Goal: Task Accomplishment & Management: Complete application form

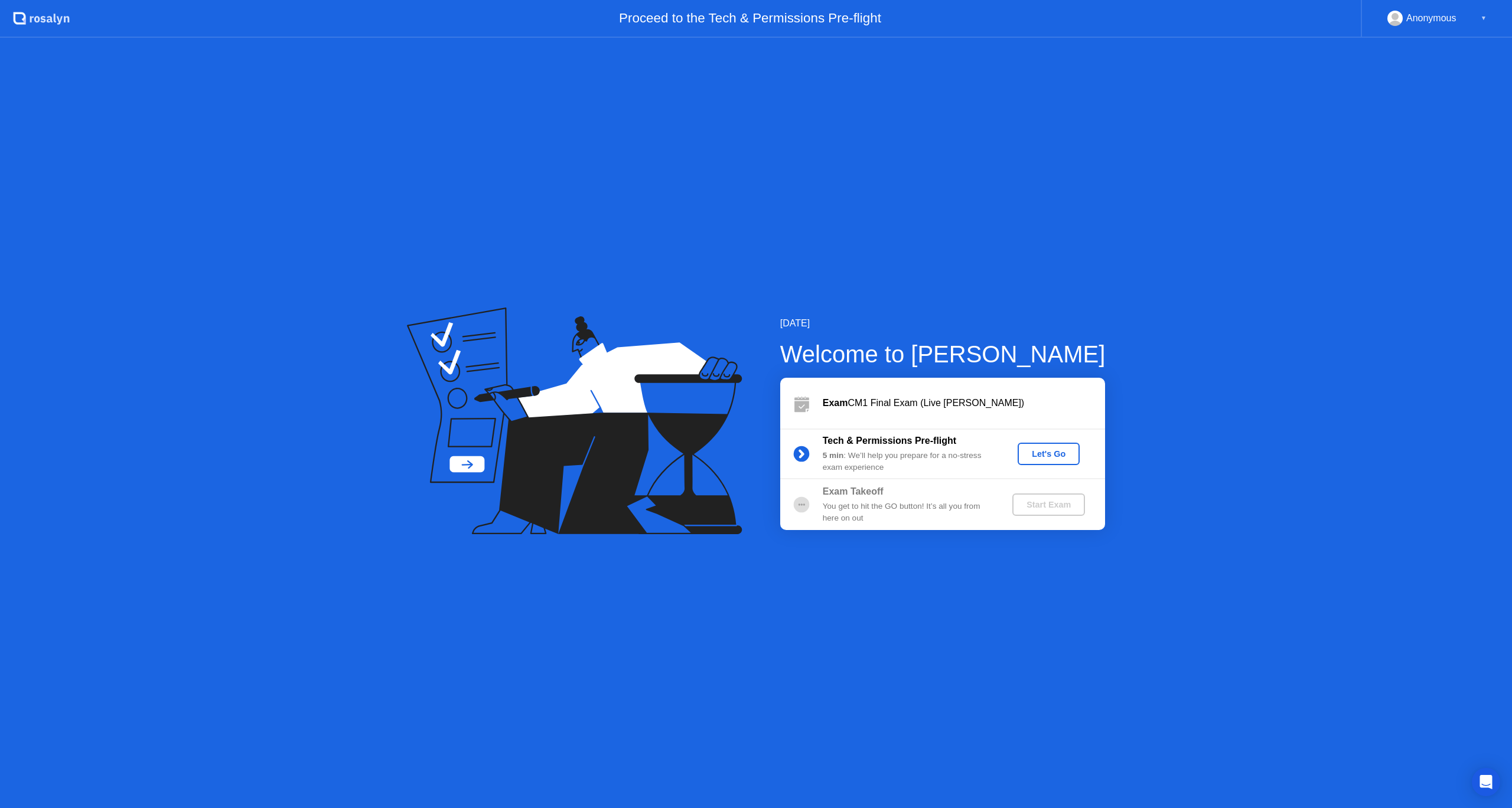
click at [1058, 458] on div "Let's Go" at bounding box center [1048, 454] width 53 height 9
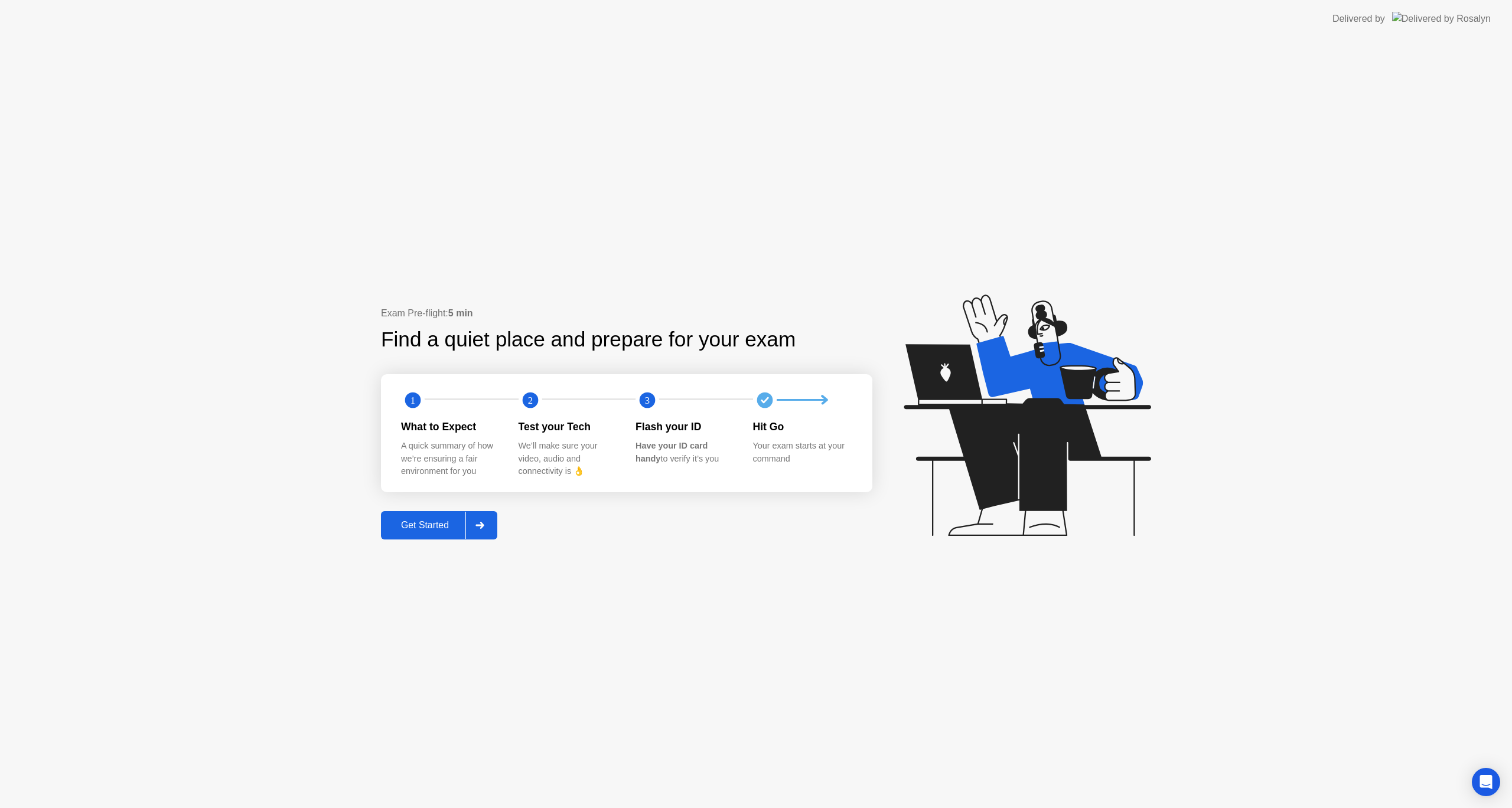
click at [433, 516] on button "Get Started" at bounding box center [439, 526] width 116 height 28
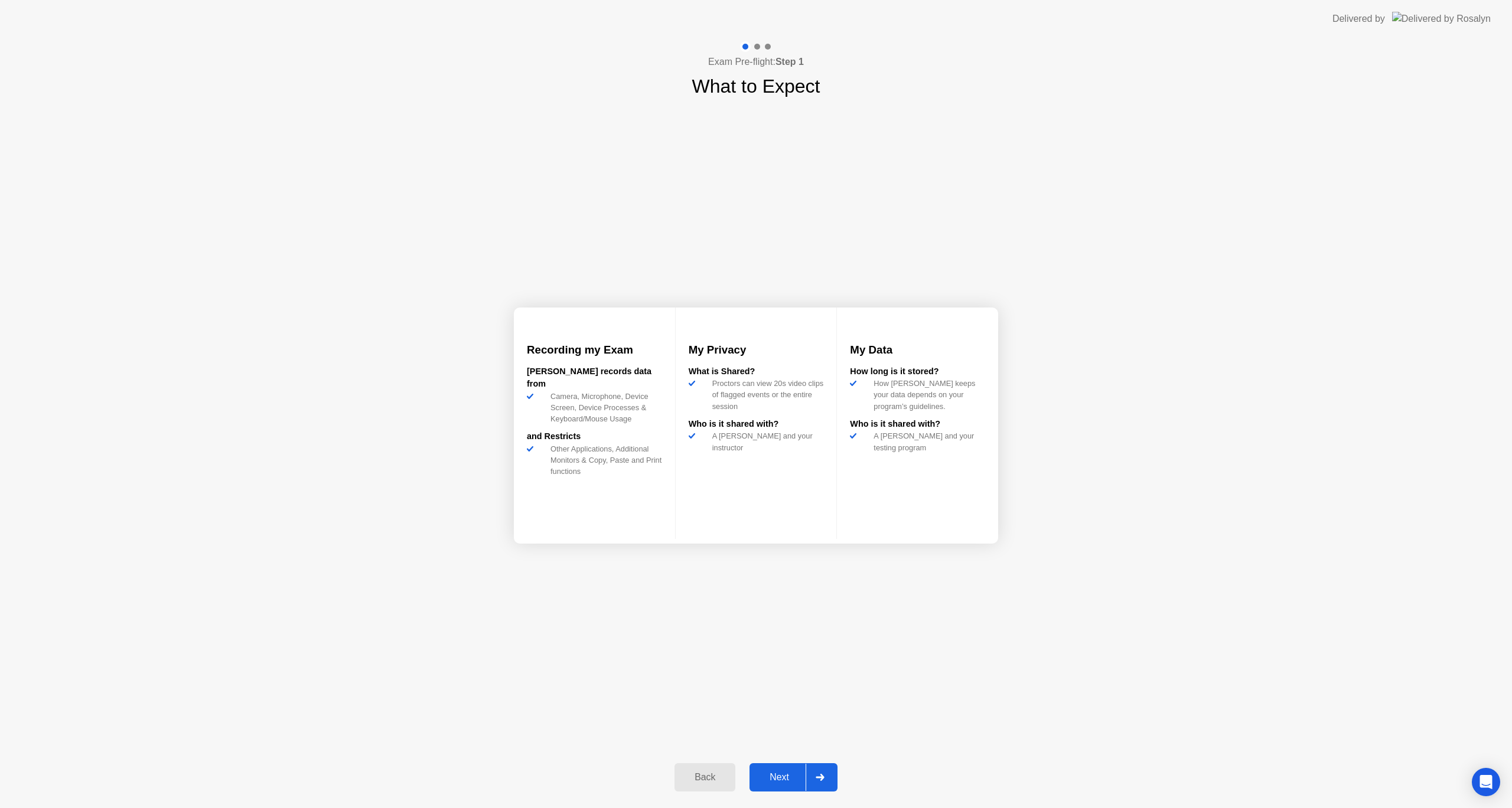
click at [792, 776] on div "Next" at bounding box center [779, 777] width 53 height 11
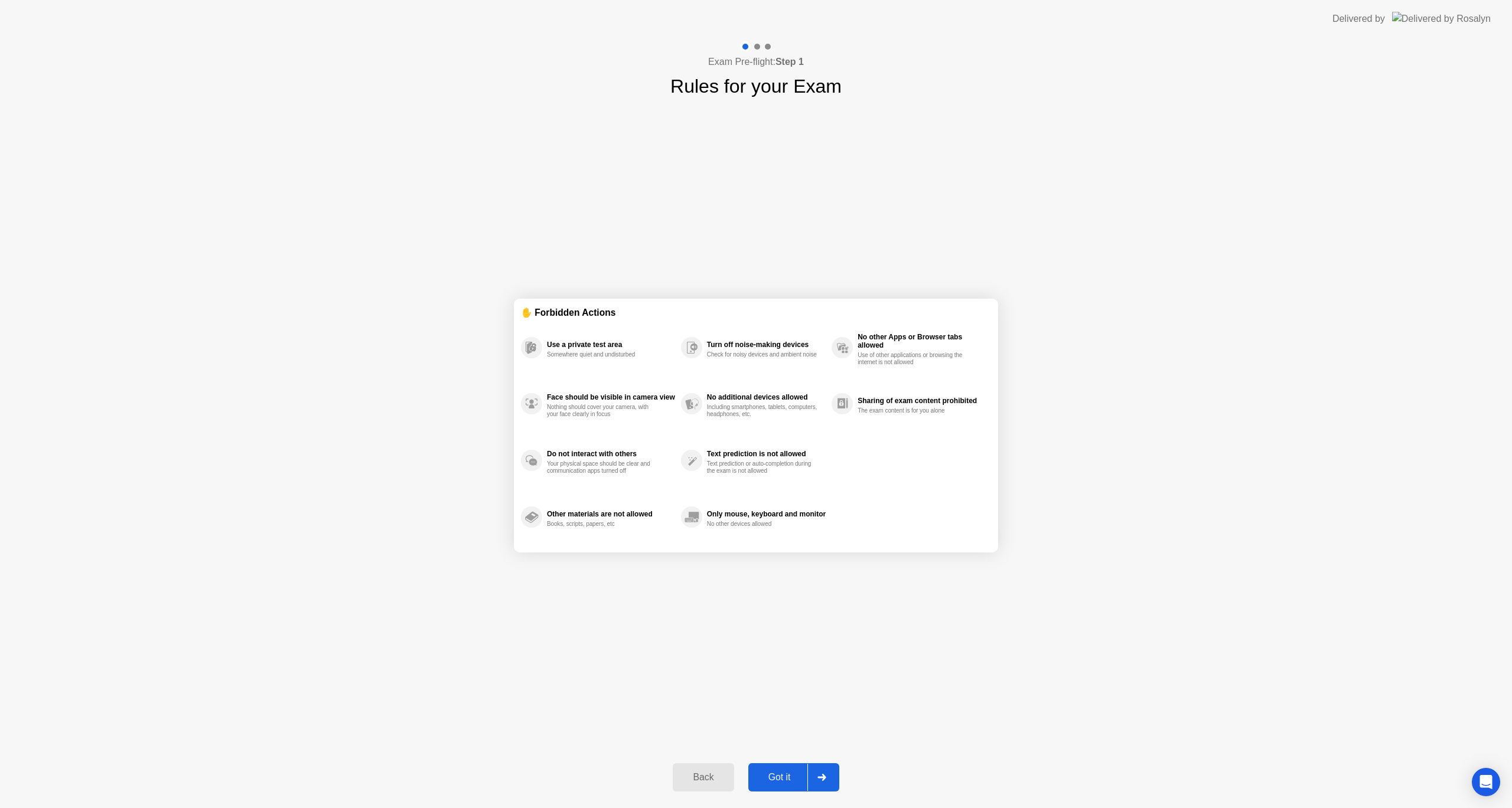
click at [792, 776] on div "Got it" at bounding box center [779, 777] width 56 height 11
select select "**********"
select select "*******"
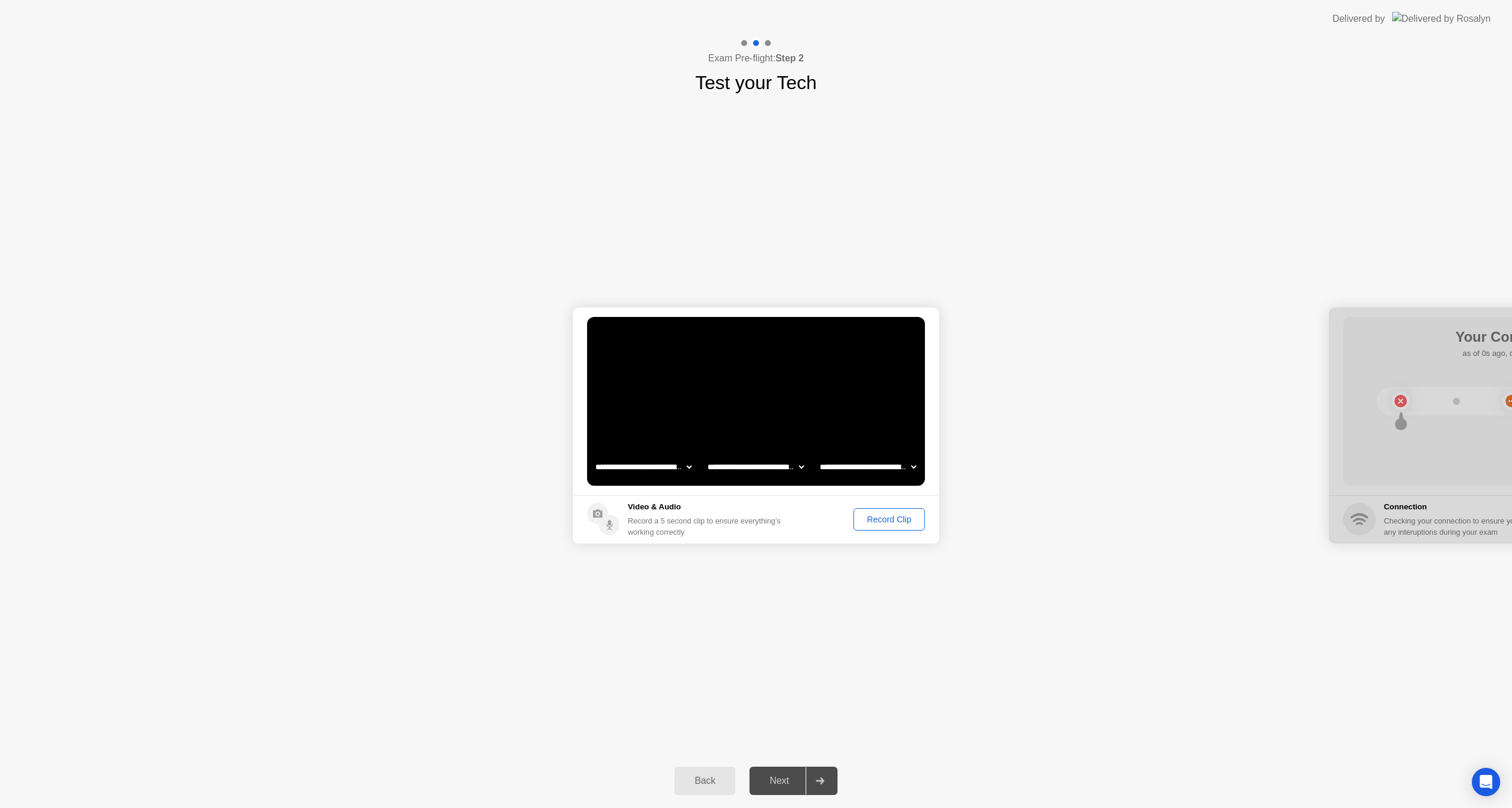
click at [900, 511] on button "Record Clip" at bounding box center [889, 520] width 72 height 22
click at [865, 515] on icon at bounding box center [861, 520] width 14 height 14
click at [818, 515] on div "Replay Clip" at bounding box center [824, 520] width 77 height 9
click at [823, 515] on div "Replay Clip" at bounding box center [824, 520] width 77 height 9
click at [767, 777] on div "Next" at bounding box center [779, 781] width 53 height 11
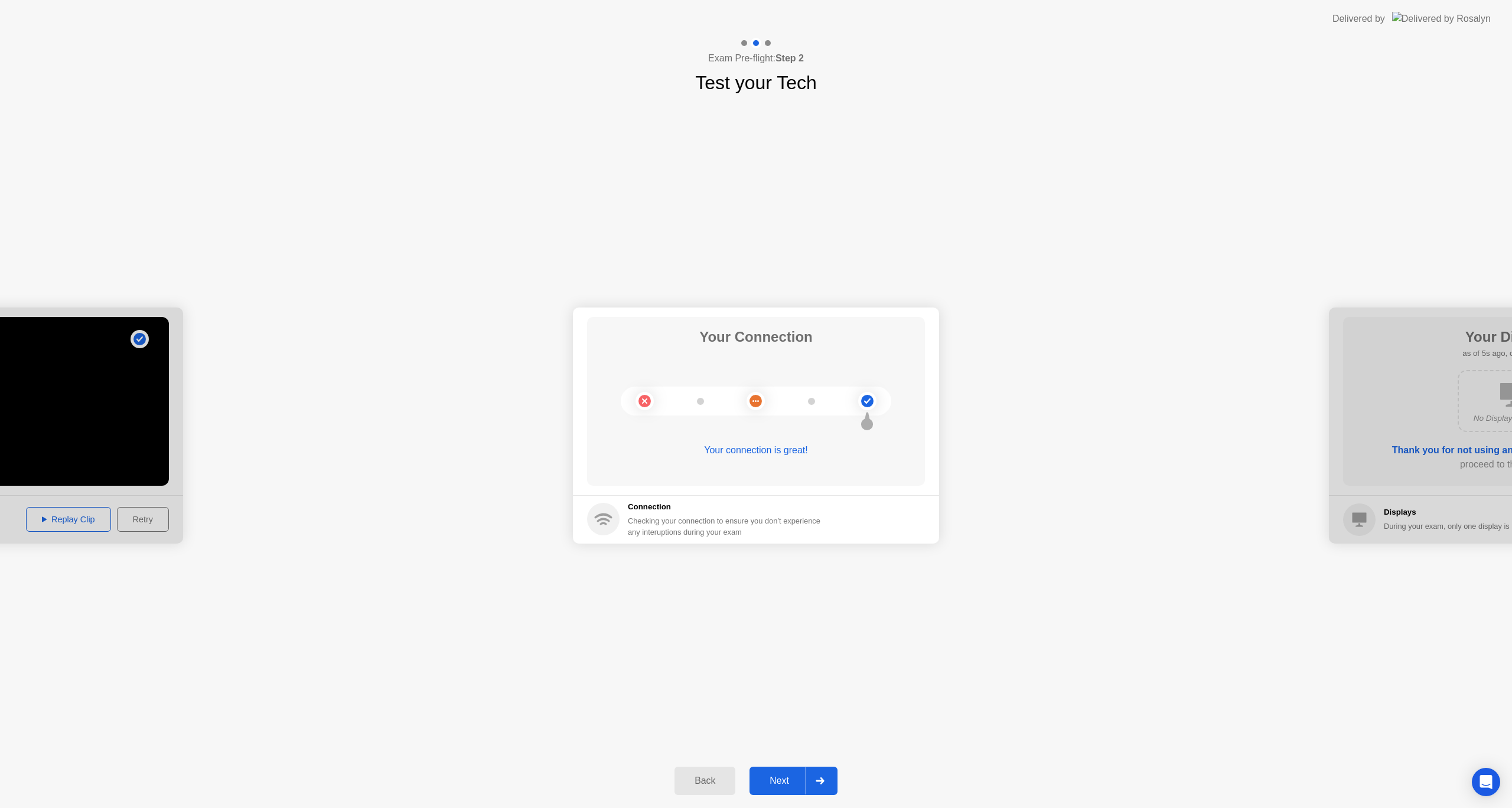
click at [785, 766] on div "Back Next" at bounding box center [756, 781] width 1512 height 54
click at [785, 772] on button "Next" at bounding box center [793, 781] width 88 height 28
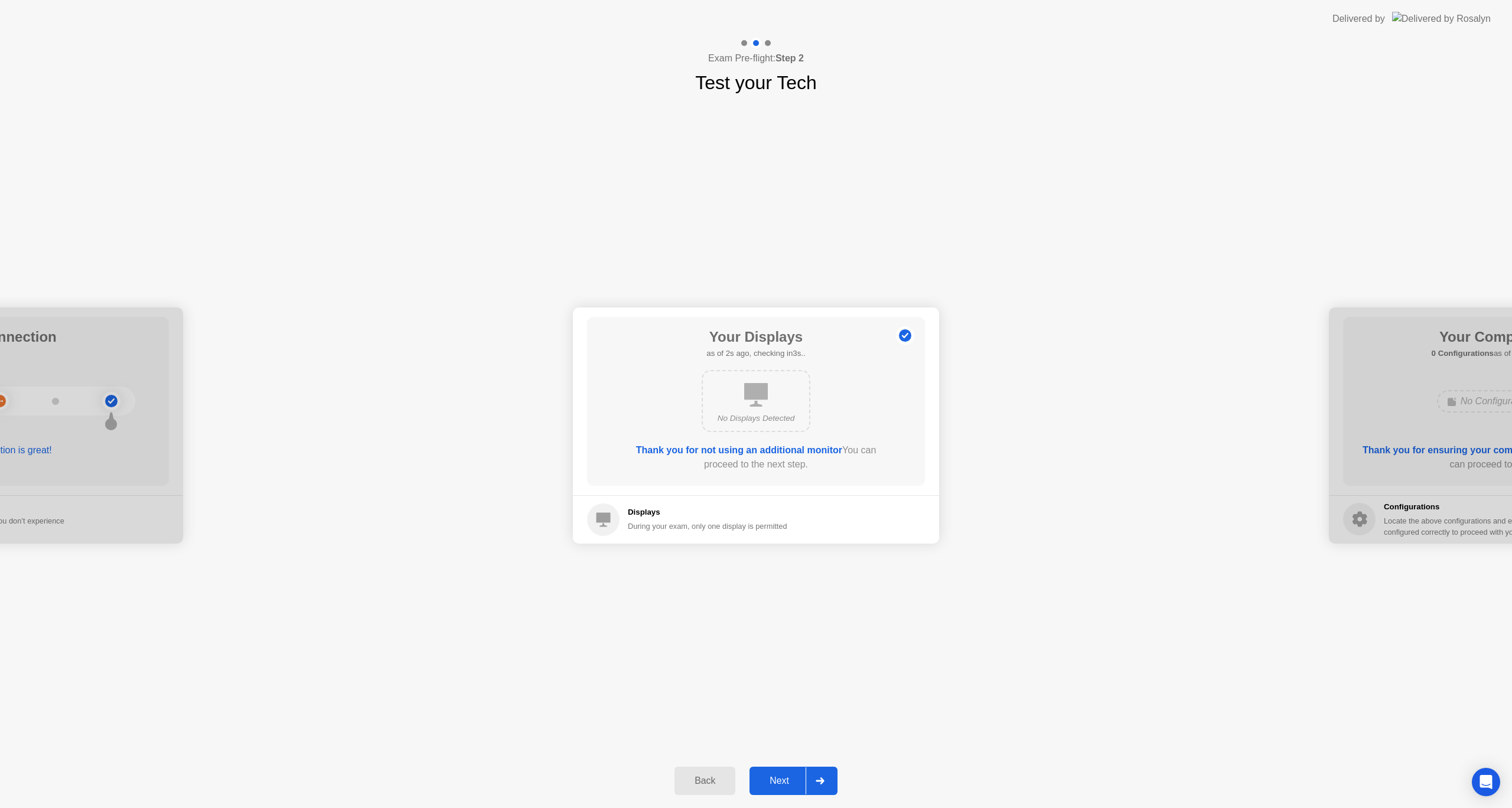
click at [790, 781] on div "Next" at bounding box center [779, 781] width 53 height 11
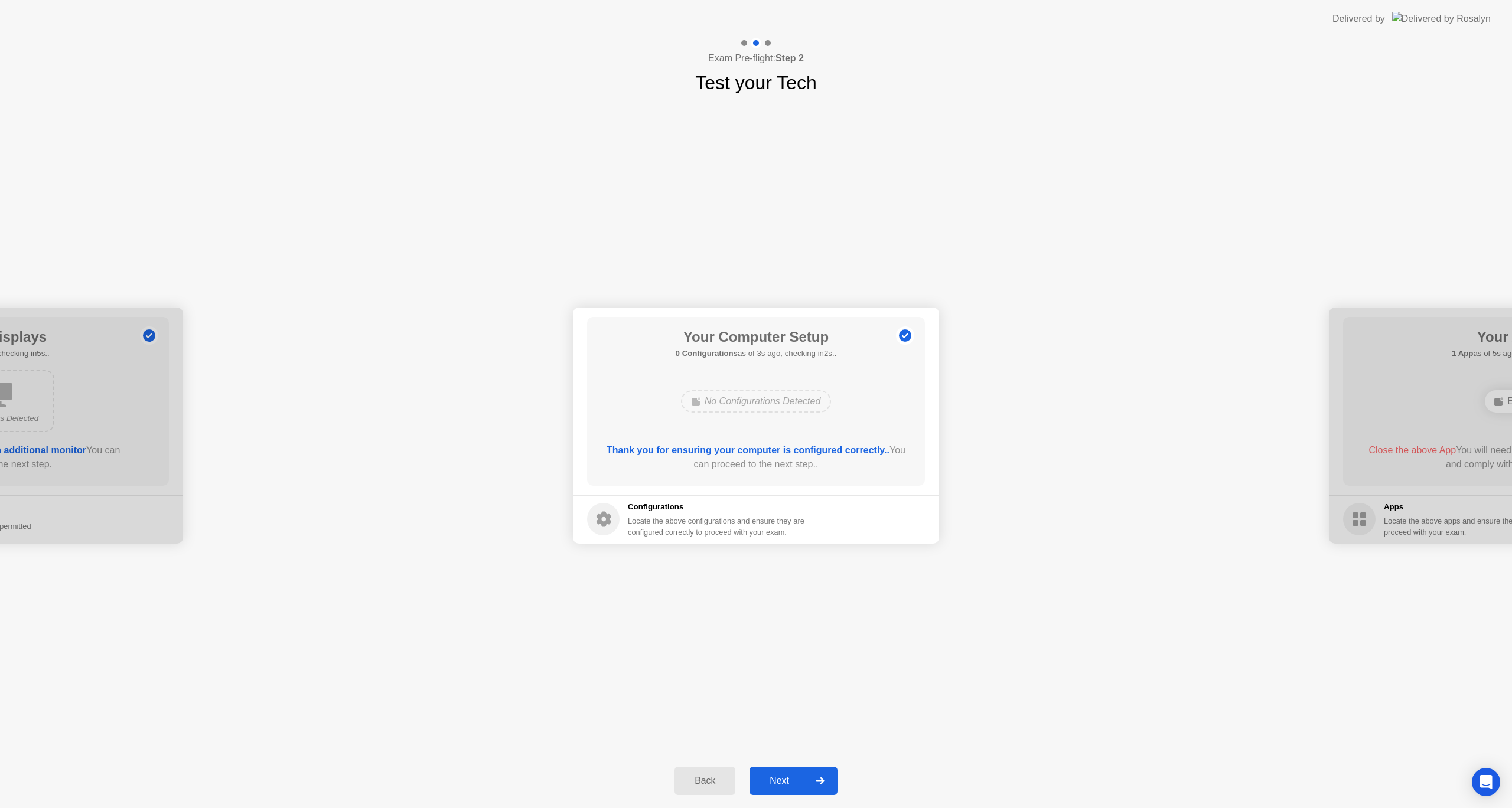
click at [790, 781] on div "Next" at bounding box center [779, 781] width 53 height 11
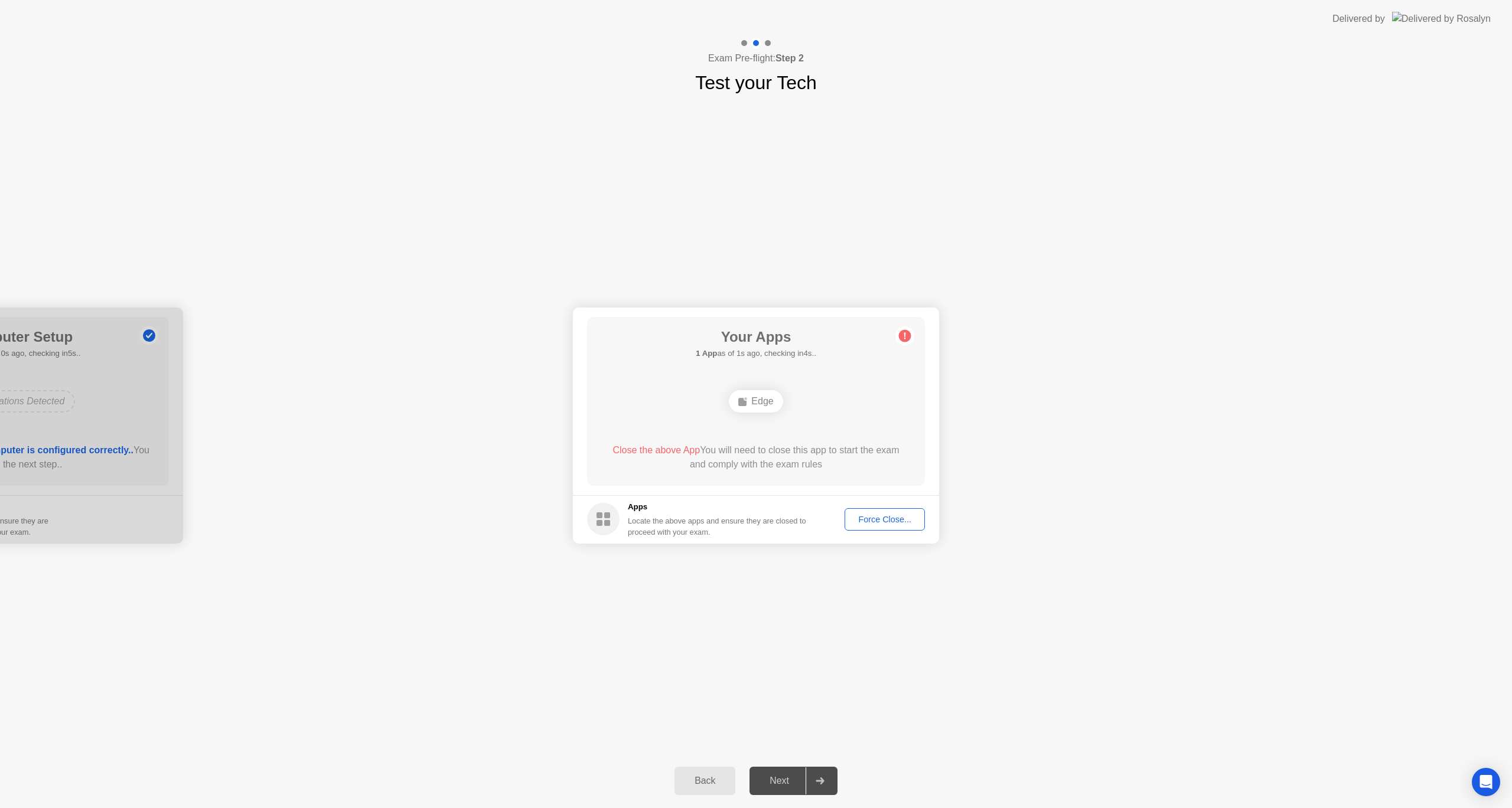
click at [859, 521] on div "Force Close..." at bounding box center [885, 520] width 72 height 9
click at [895, 522] on div "Force Close..." at bounding box center [885, 520] width 72 height 9
click at [762, 401] on div "Edge" at bounding box center [756, 401] width 54 height 22
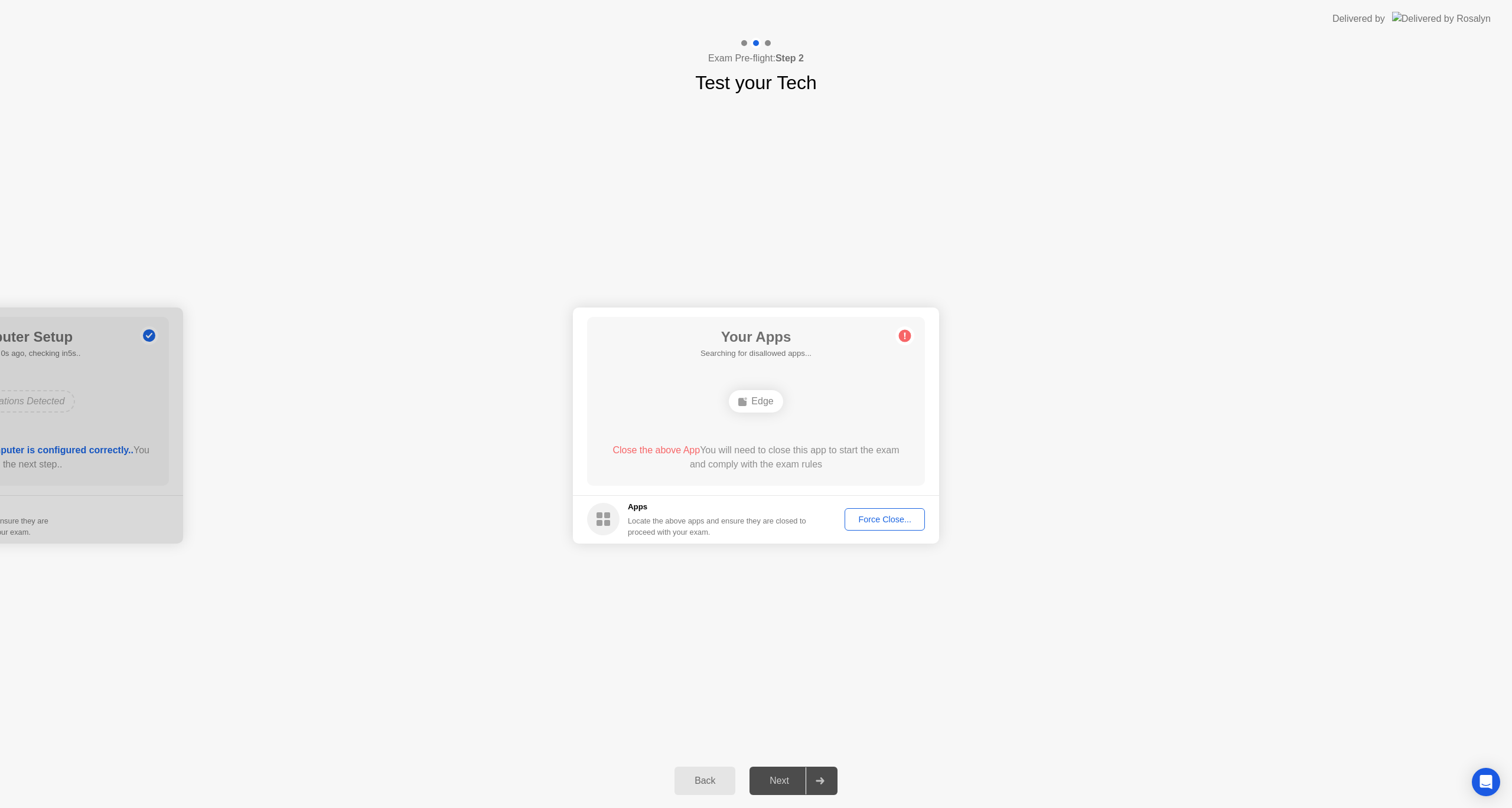
click at [904, 336] on circle at bounding box center [905, 335] width 12 height 12
click at [898, 518] on div "Force Close..." at bounding box center [885, 520] width 72 height 9
click at [906, 523] on div "Force Close..." at bounding box center [885, 520] width 72 height 9
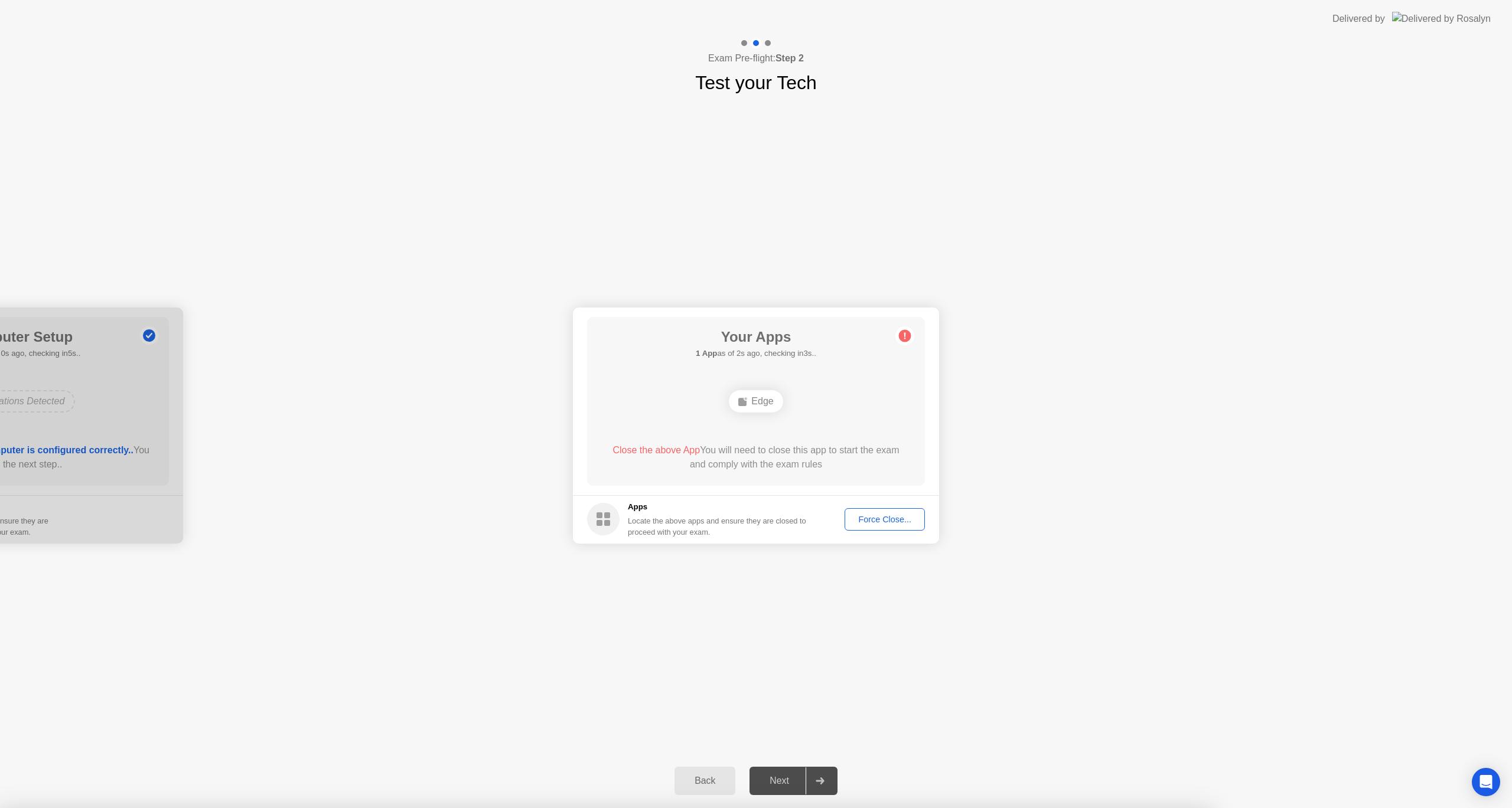
click at [906, 807] on div at bounding box center [756, 808] width 1512 height 0
click at [824, 779] on icon at bounding box center [820, 781] width 9 height 7
click at [785, 775] on div "Next" at bounding box center [779, 781] width 53 height 11
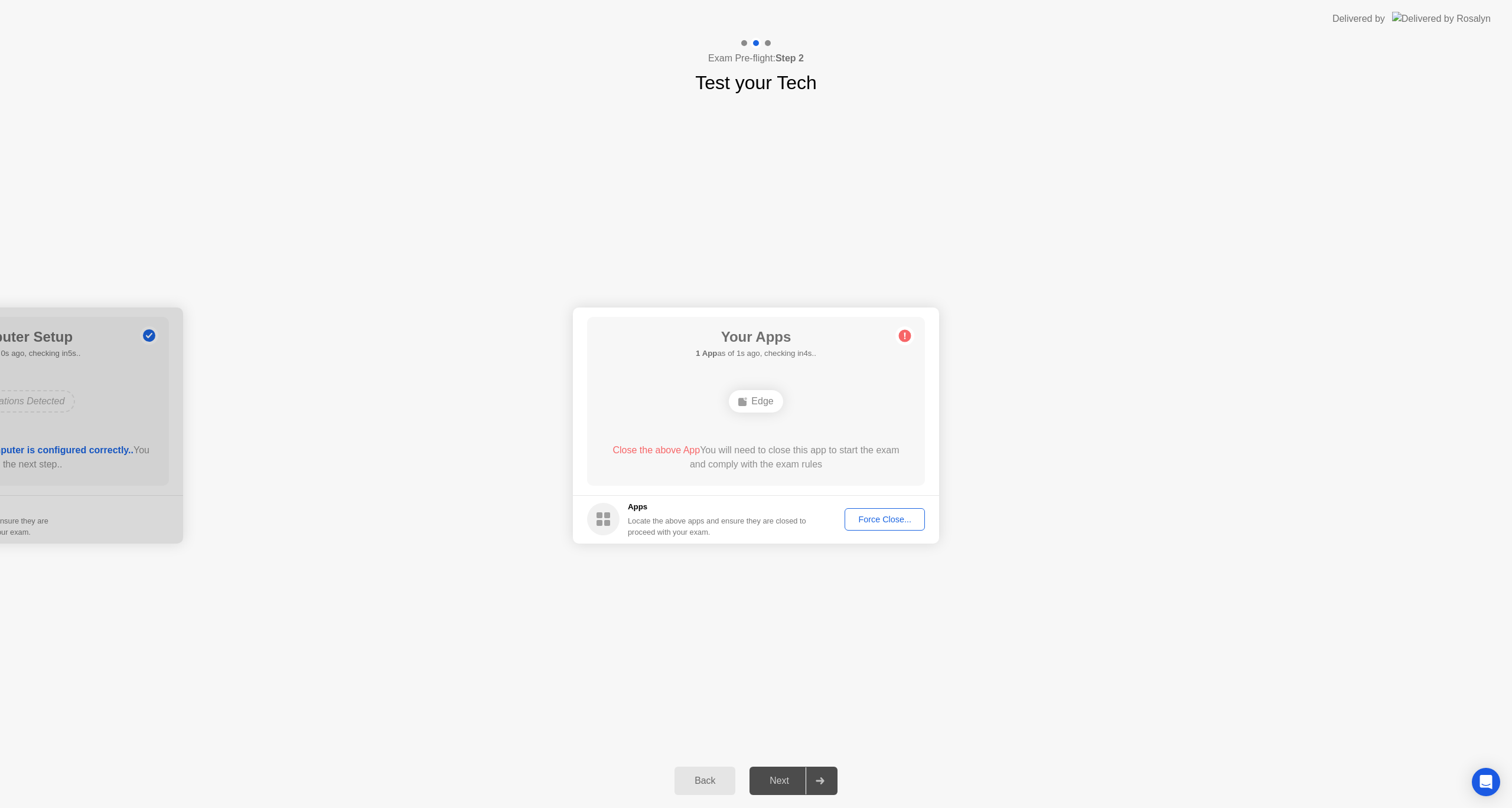
click at [908, 515] on div "Force Close..." at bounding box center [885, 520] width 72 height 9
click at [902, 337] on circle at bounding box center [905, 335] width 12 height 12
click at [607, 522] on rect at bounding box center [607, 523] width 6 height 6
click at [742, 391] on div "Edge" at bounding box center [756, 401] width 54 height 22
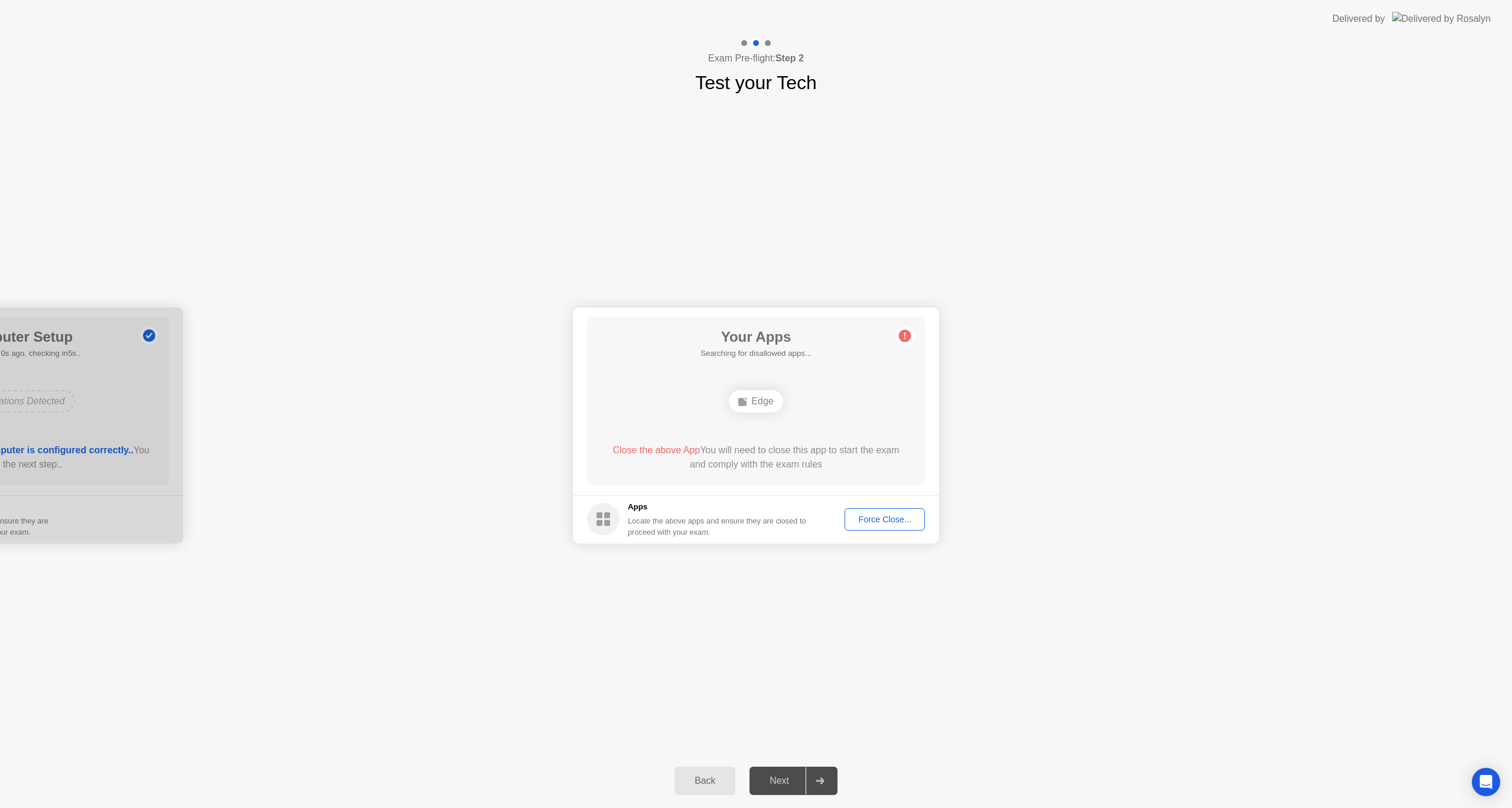
click at [755, 406] on div "Edge" at bounding box center [756, 401] width 54 height 22
click at [885, 528] on button "Force Close..." at bounding box center [885, 520] width 81 height 22
click at [878, 520] on div "Force Close..." at bounding box center [885, 520] width 72 height 9
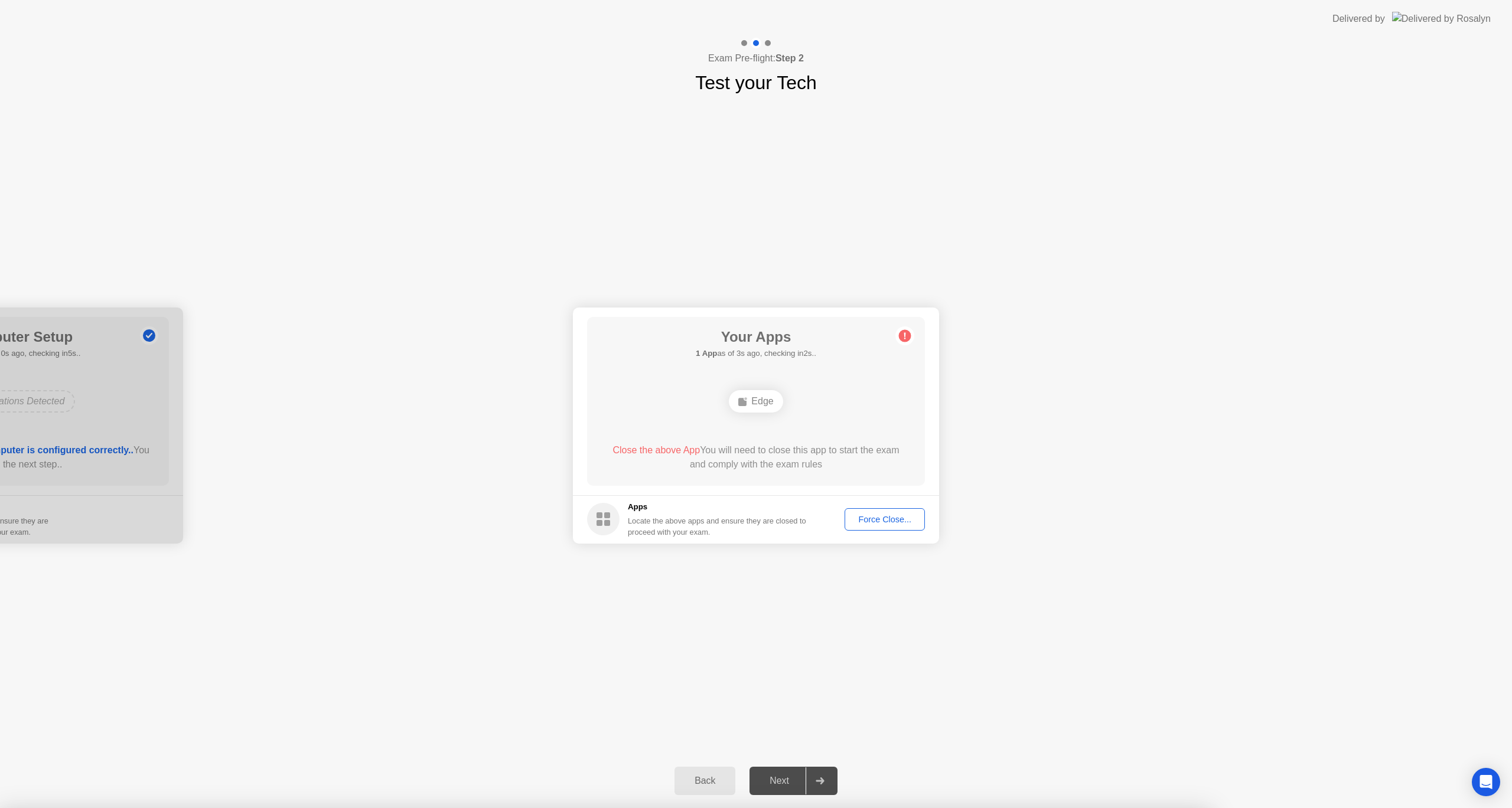
click at [907, 517] on div "Force Close..." at bounding box center [885, 520] width 72 height 9
click at [869, 514] on button "Force Close..." at bounding box center [885, 520] width 81 height 22
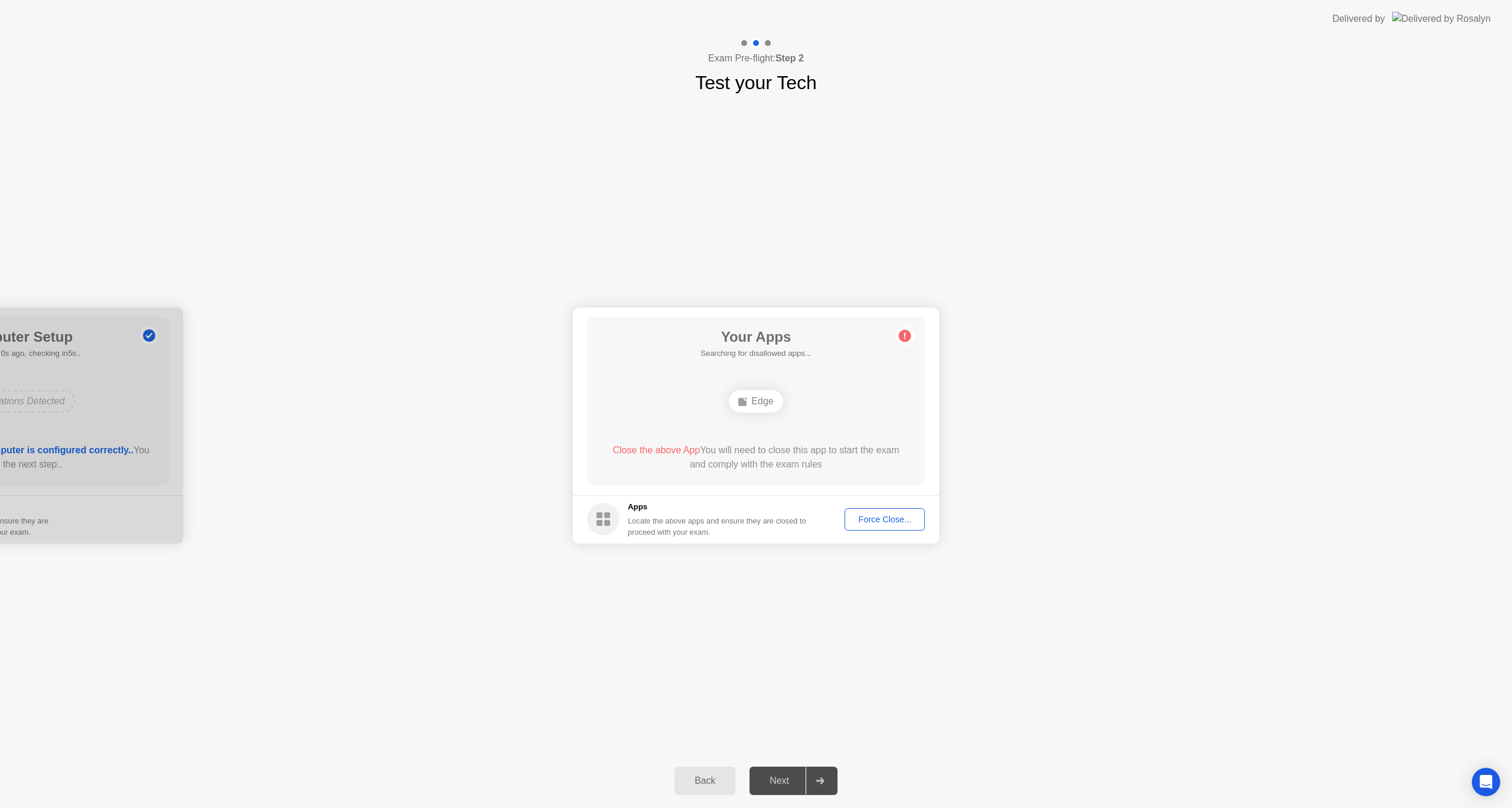
click at [881, 524] on div "Force Close..." at bounding box center [885, 520] width 72 height 9
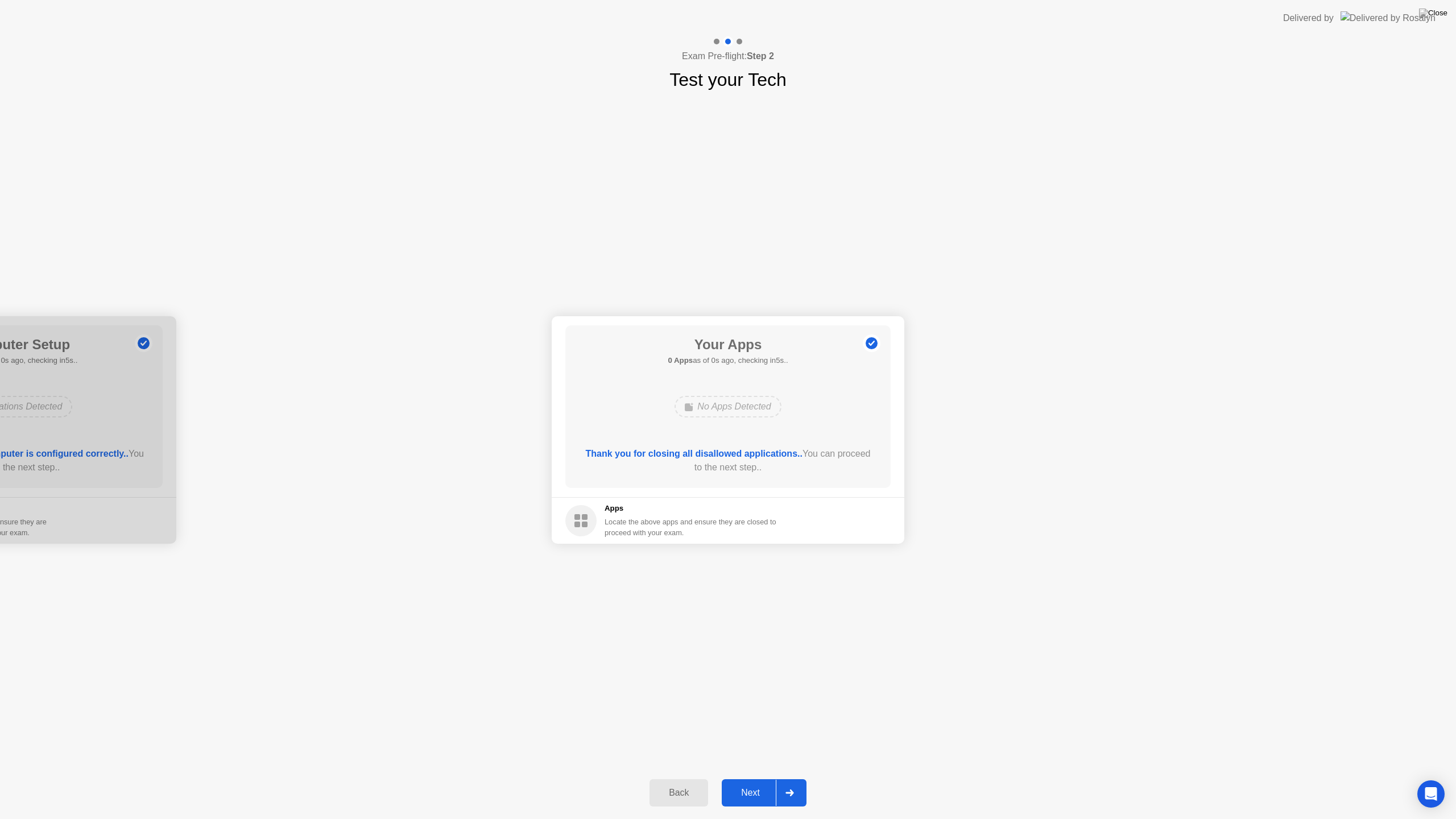
click at [847, 511] on footer "Apps Locate the above apps and ensure they are closed to proceed with your exam." at bounding box center [728, 521] width 352 height 47
click at [790, 778] on icon at bounding box center [789, 793] width 8 height 7
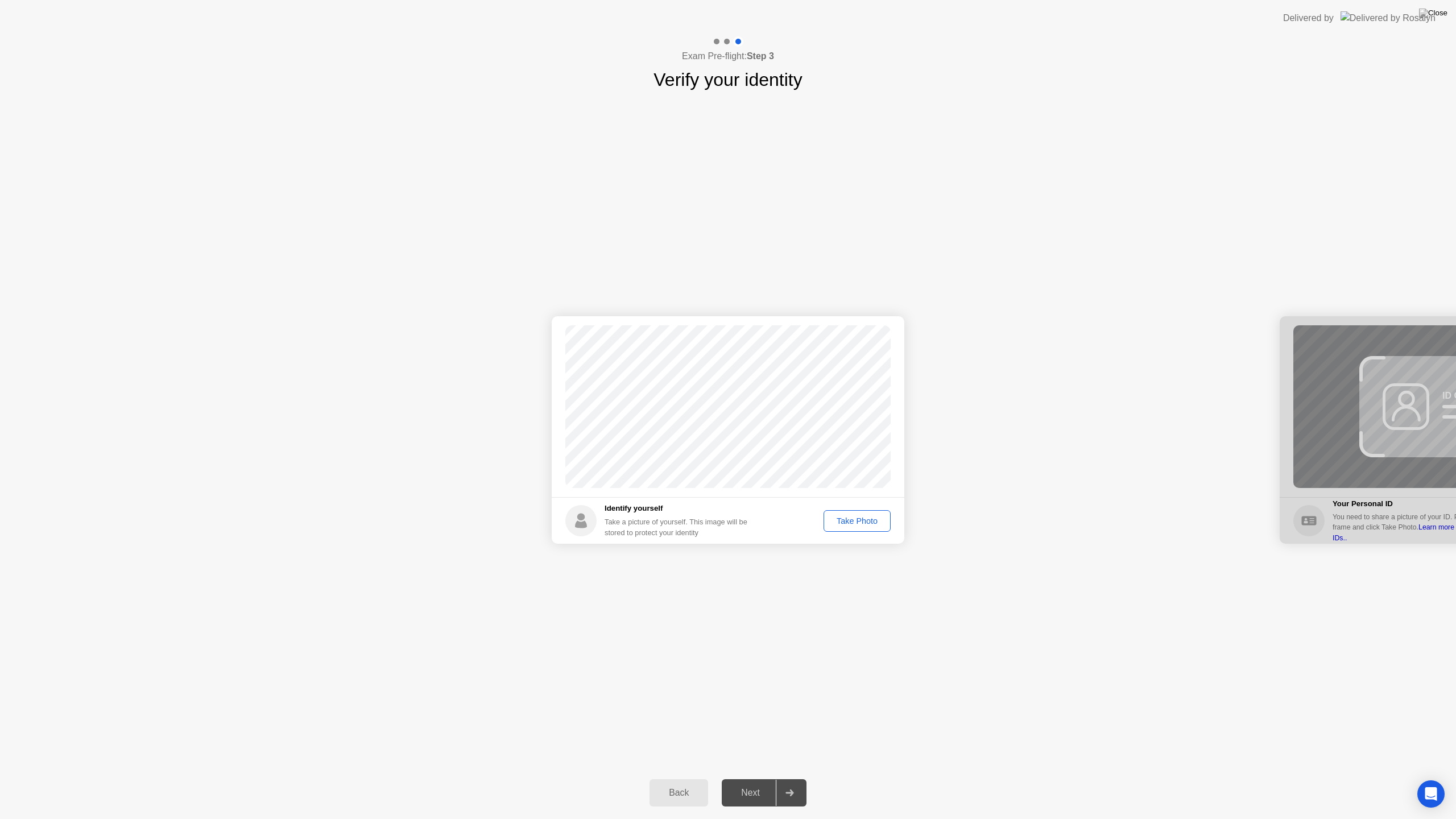
click at [867, 522] on div "Take Photo" at bounding box center [857, 521] width 59 height 9
click at [876, 517] on div "Retake" at bounding box center [865, 521] width 44 height 9
click at [859, 522] on div "Take Photo" at bounding box center [857, 521] width 59 height 9
click at [789, 778] on div at bounding box center [789, 793] width 27 height 26
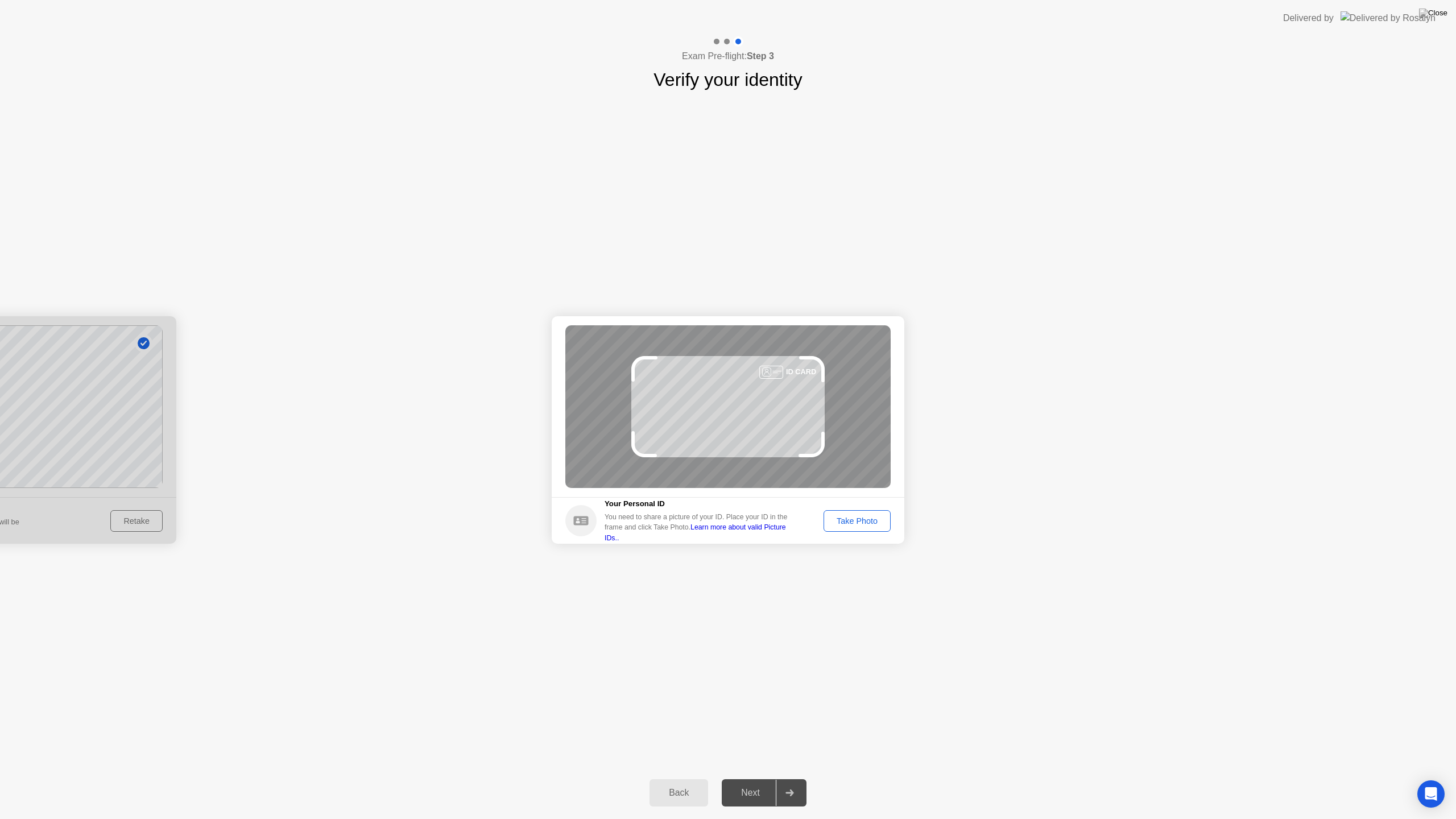
click at [865, 516] on div "Take Photo" at bounding box center [857, 521] width 59 height 9
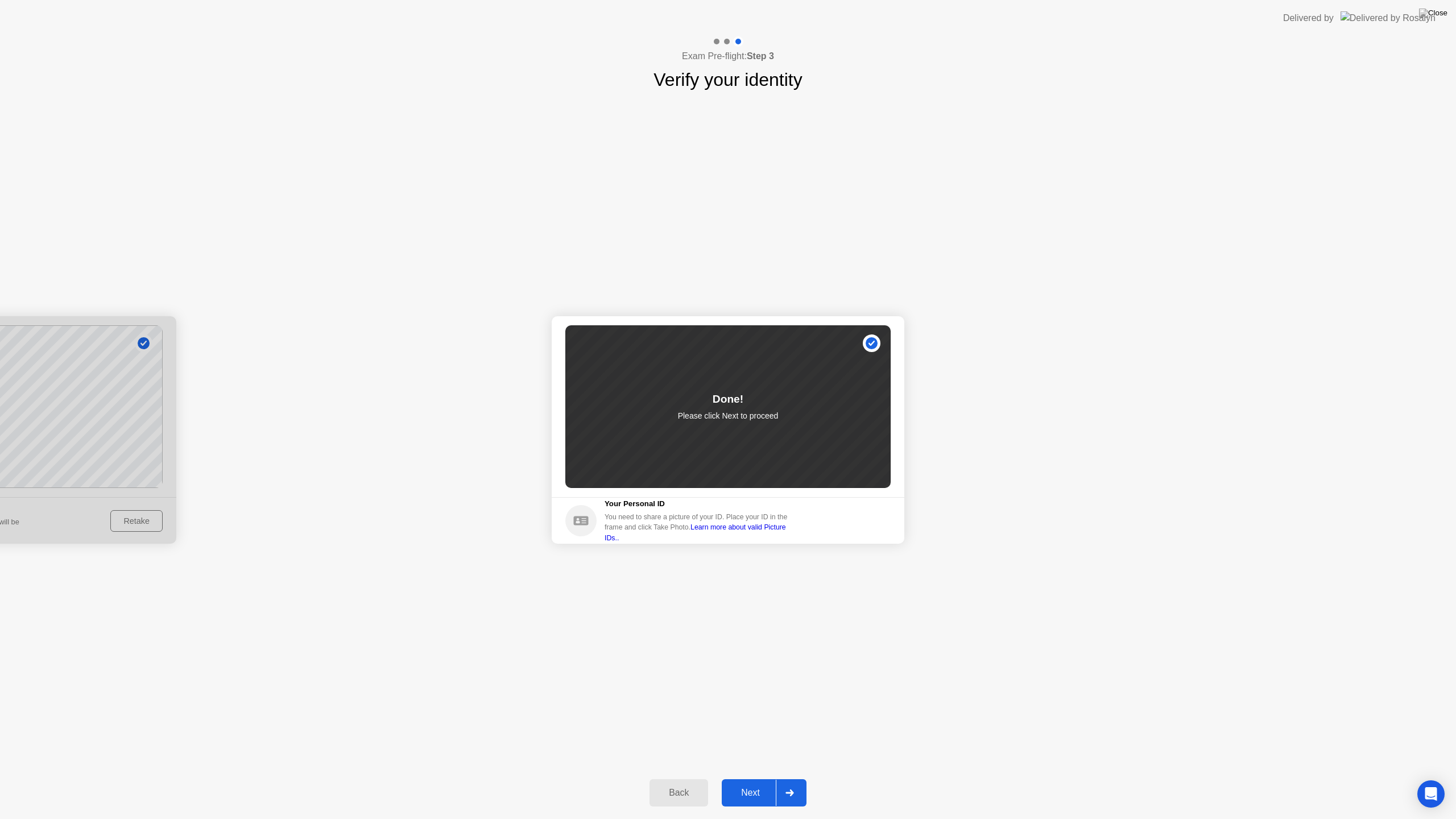
click at [792, 778] on div at bounding box center [789, 793] width 27 height 26
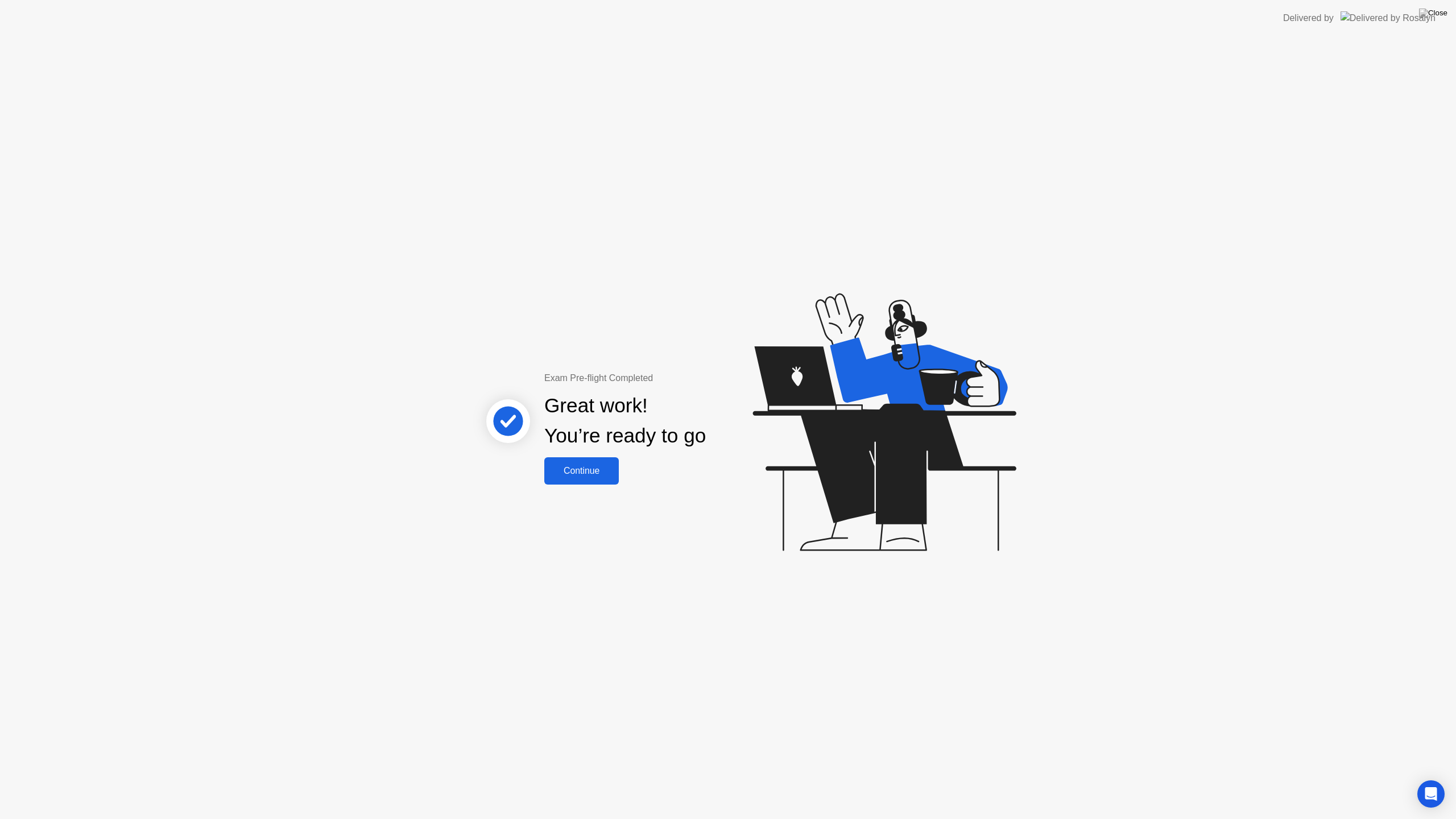
click at [594, 484] on button "Continue" at bounding box center [581, 471] width 75 height 27
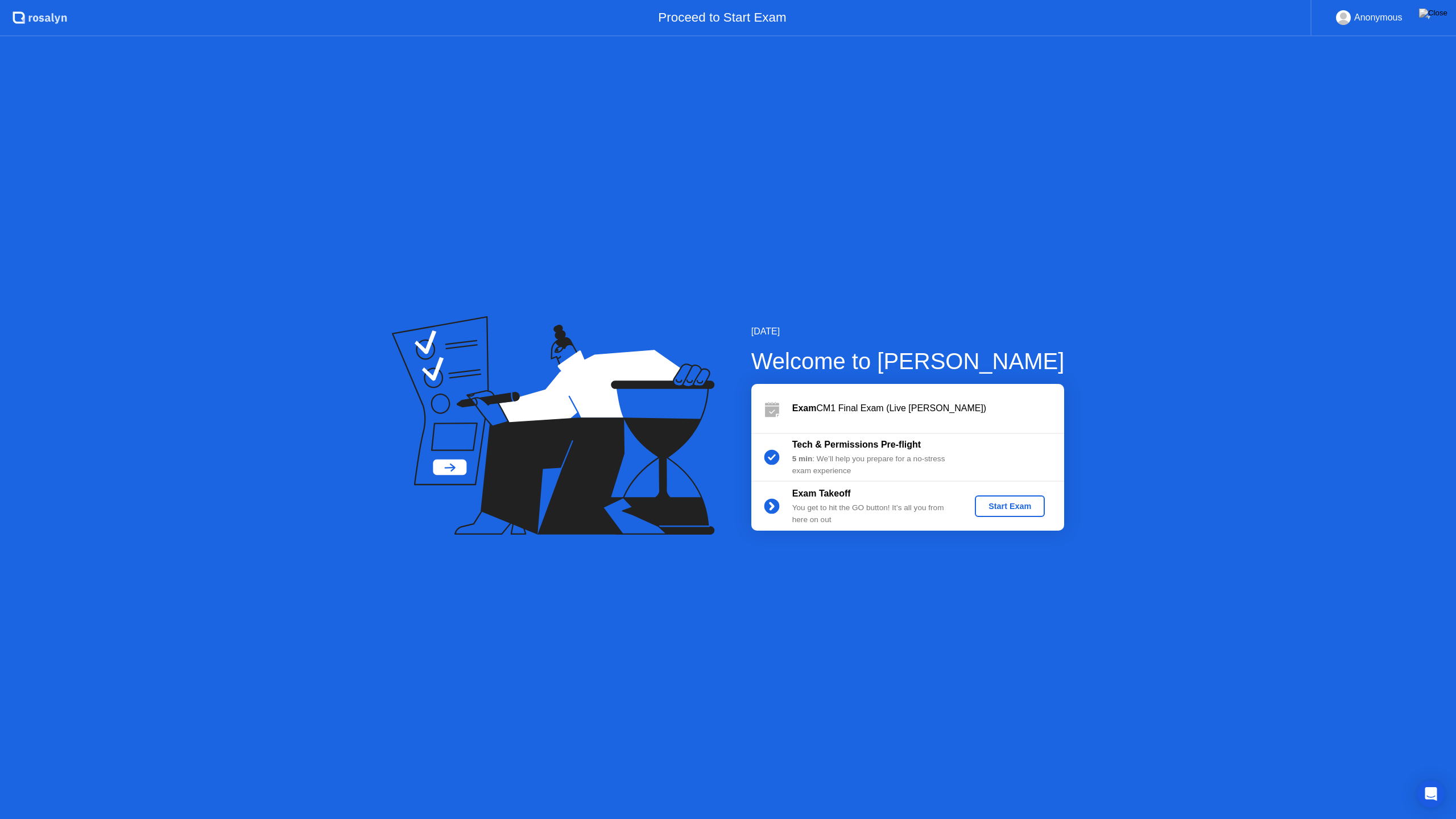
click at [1021, 504] on div "Start Exam" at bounding box center [1009, 506] width 61 height 9
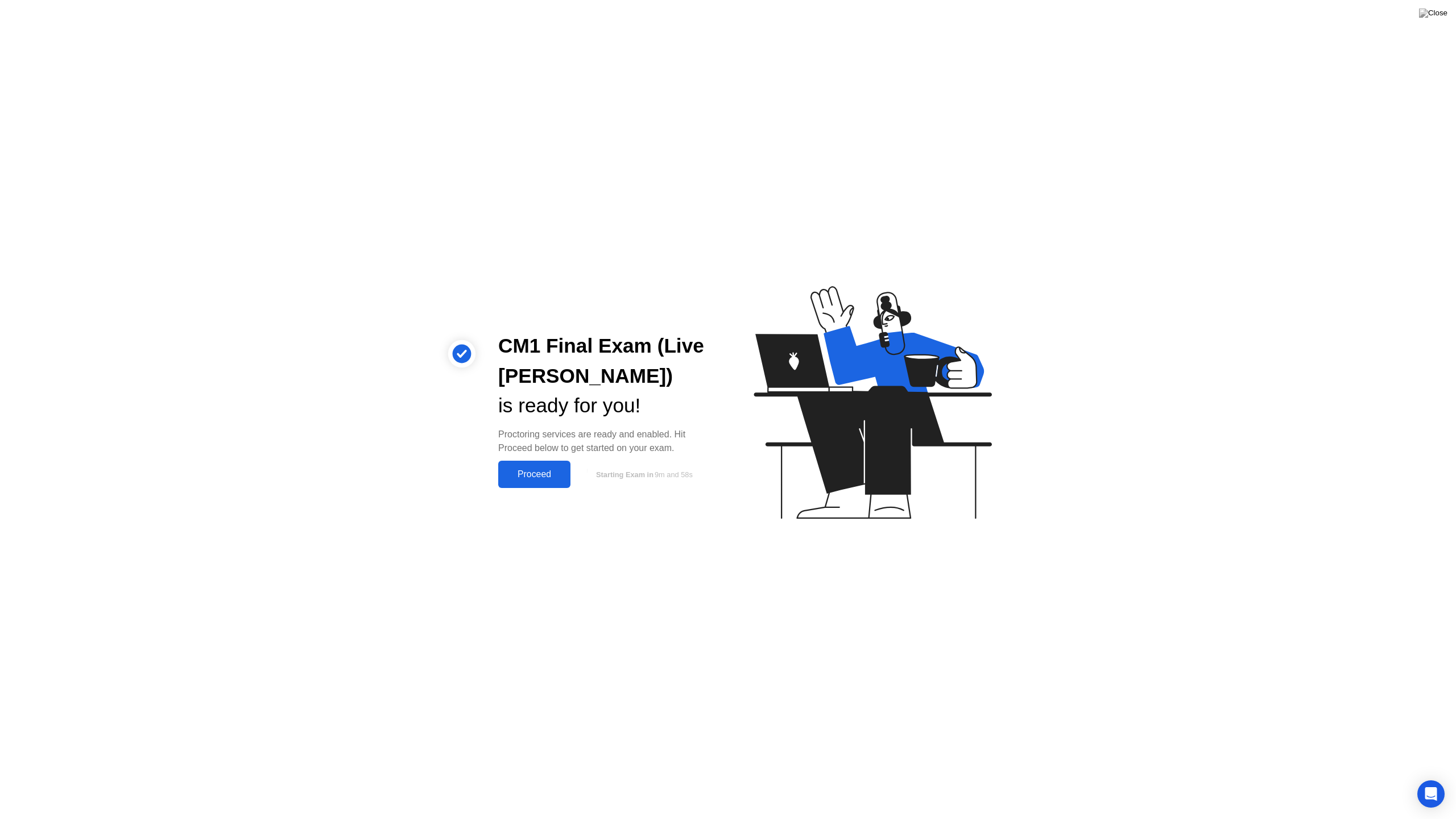
click at [529, 483] on button "Proceed" at bounding box center [534, 475] width 72 height 27
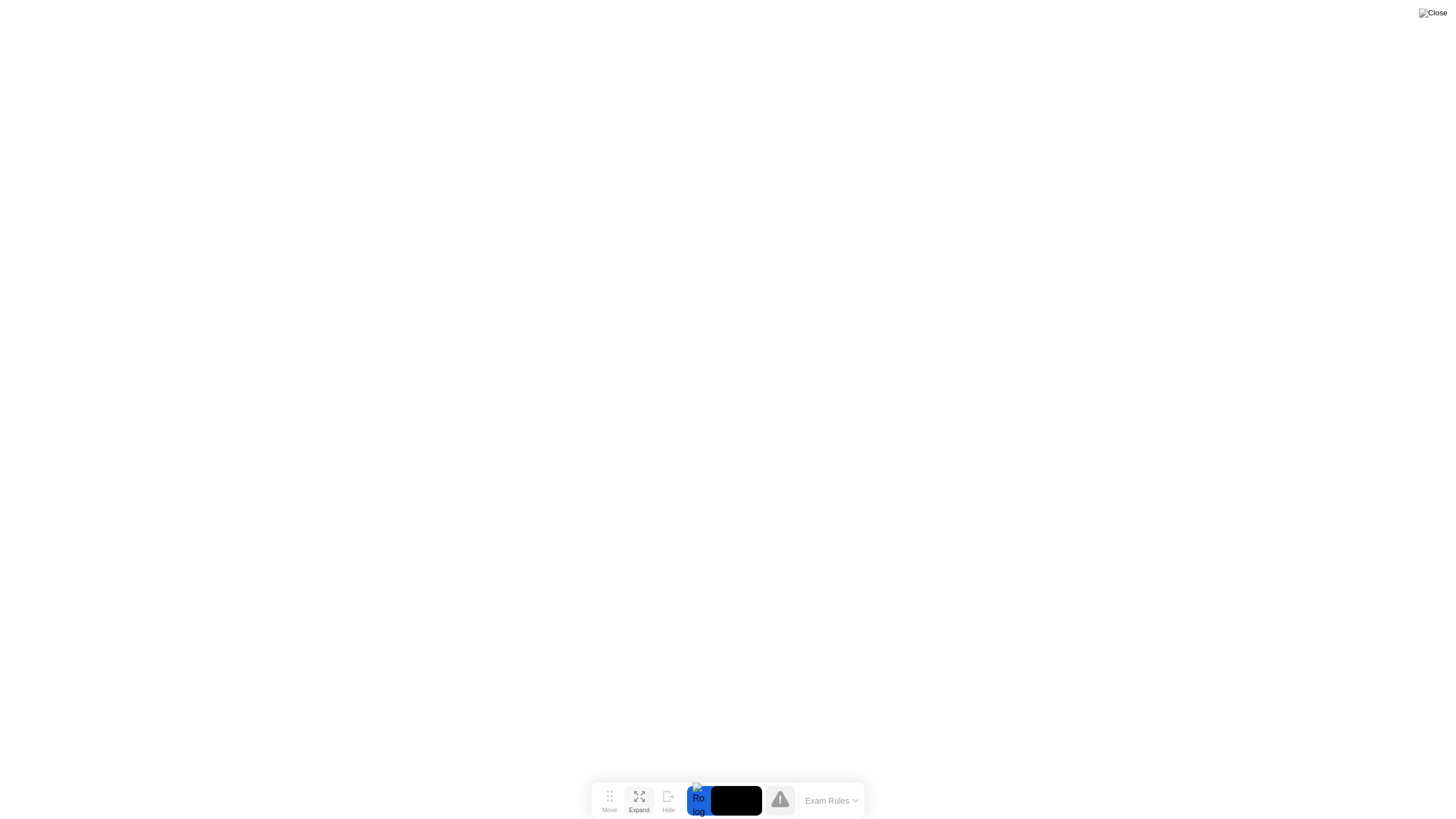
click at [646, 778] on button "Expand" at bounding box center [639, 801] width 30 height 30
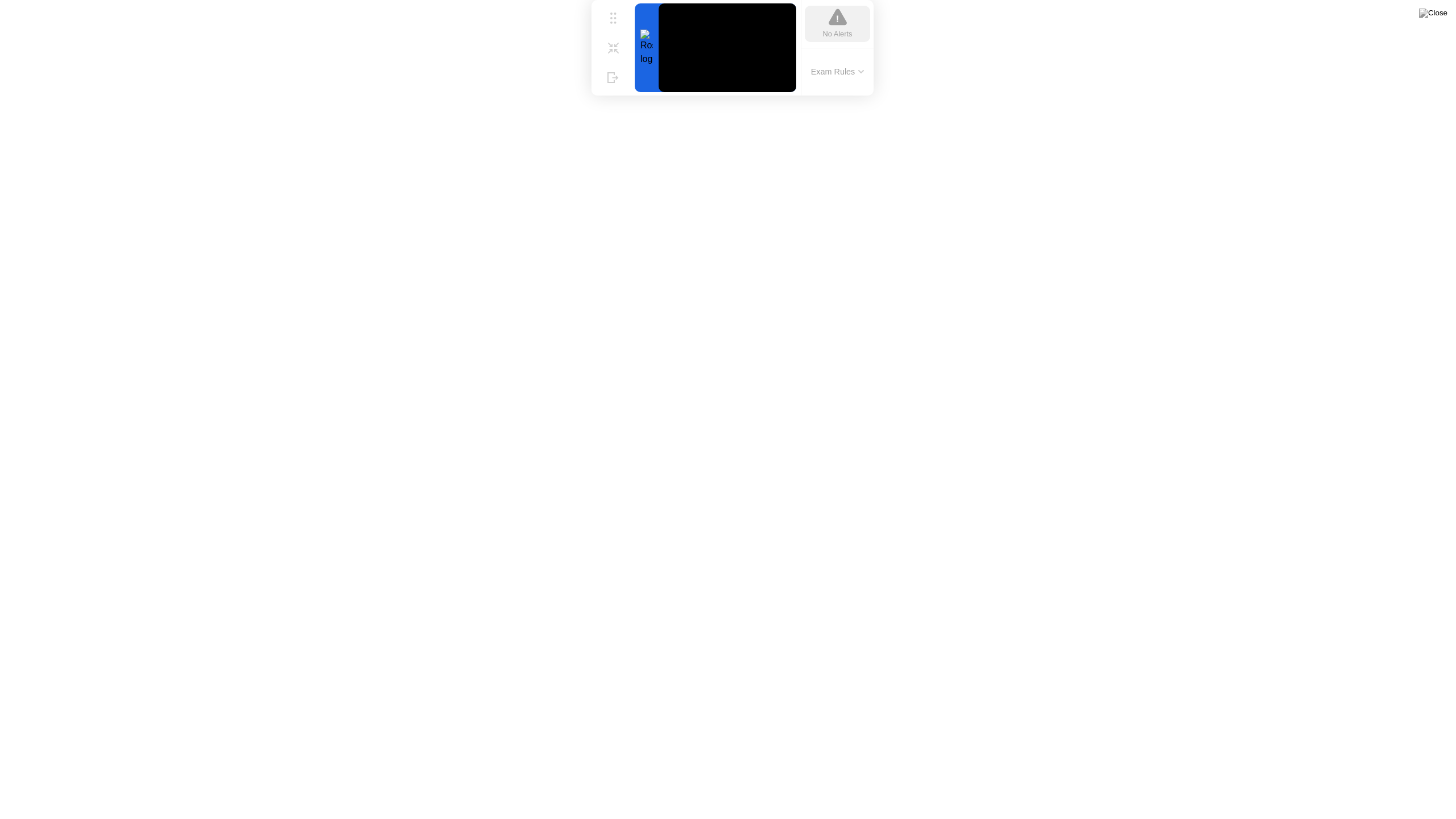
drag, startPoint x: 619, startPoint y: 744, endPoint x: 619, endPoint y: 2, distance: 742.0
click at [619, 2] on div "Move Shrink Hide No Alerts Exam Rules" at bounding box center [732, 48] width 282 height 96
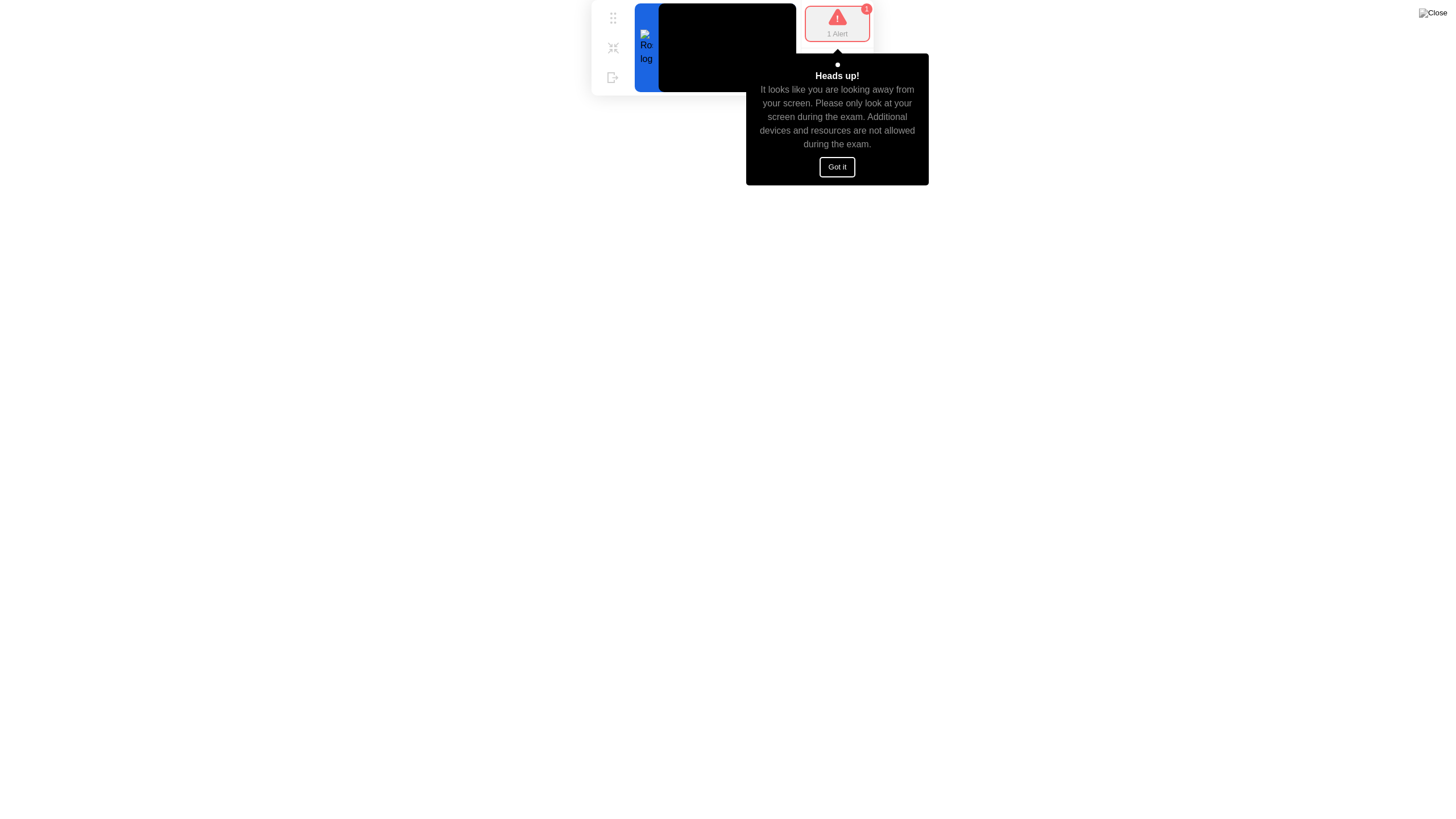
click at [853, 168] on button "Got it" at bounding box center [838, 167] width 36 height 21
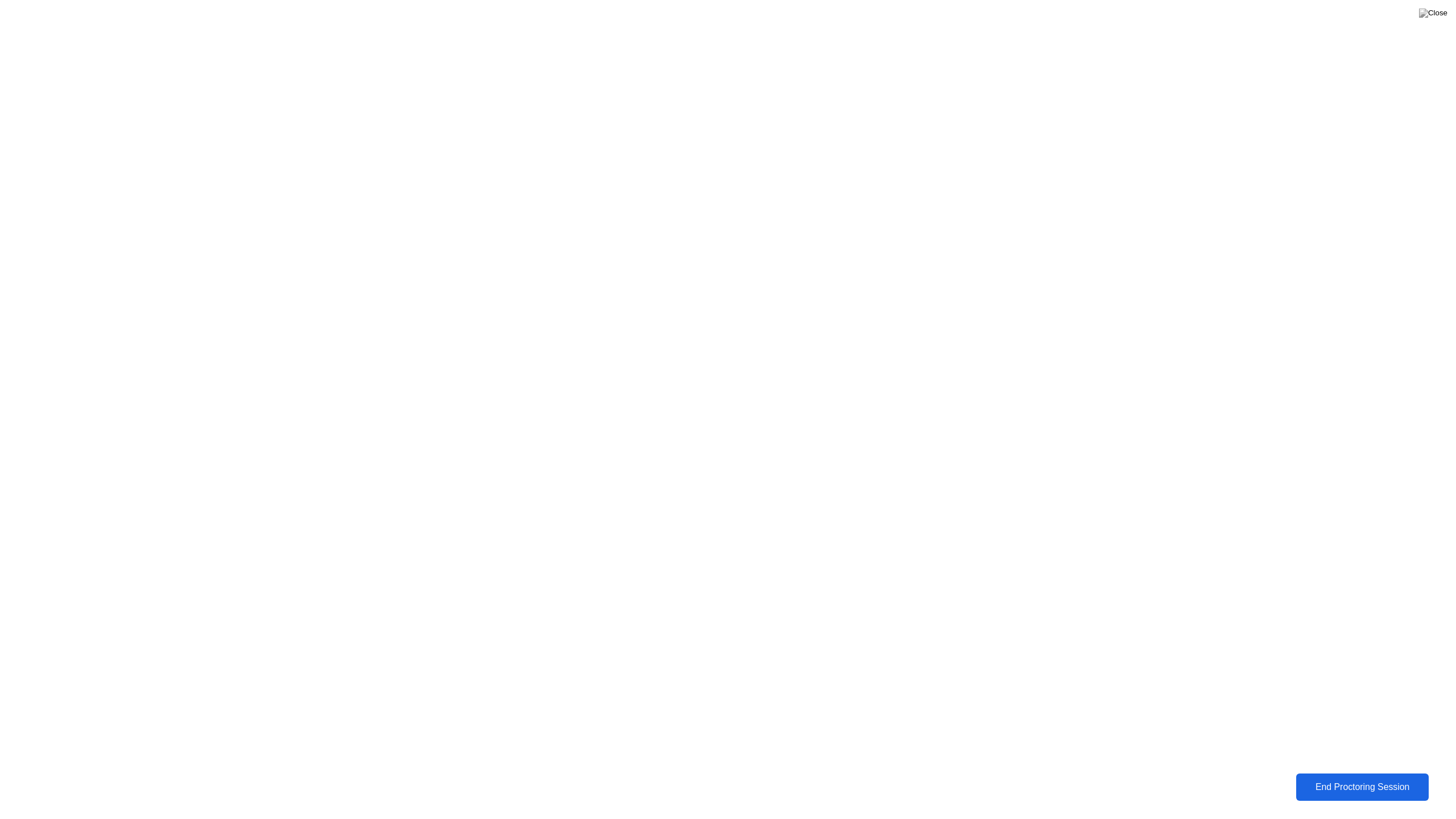
click at [1353, 778] on div "End Proctoring Session" at bounding box center [1362, 787] width 127 height 10
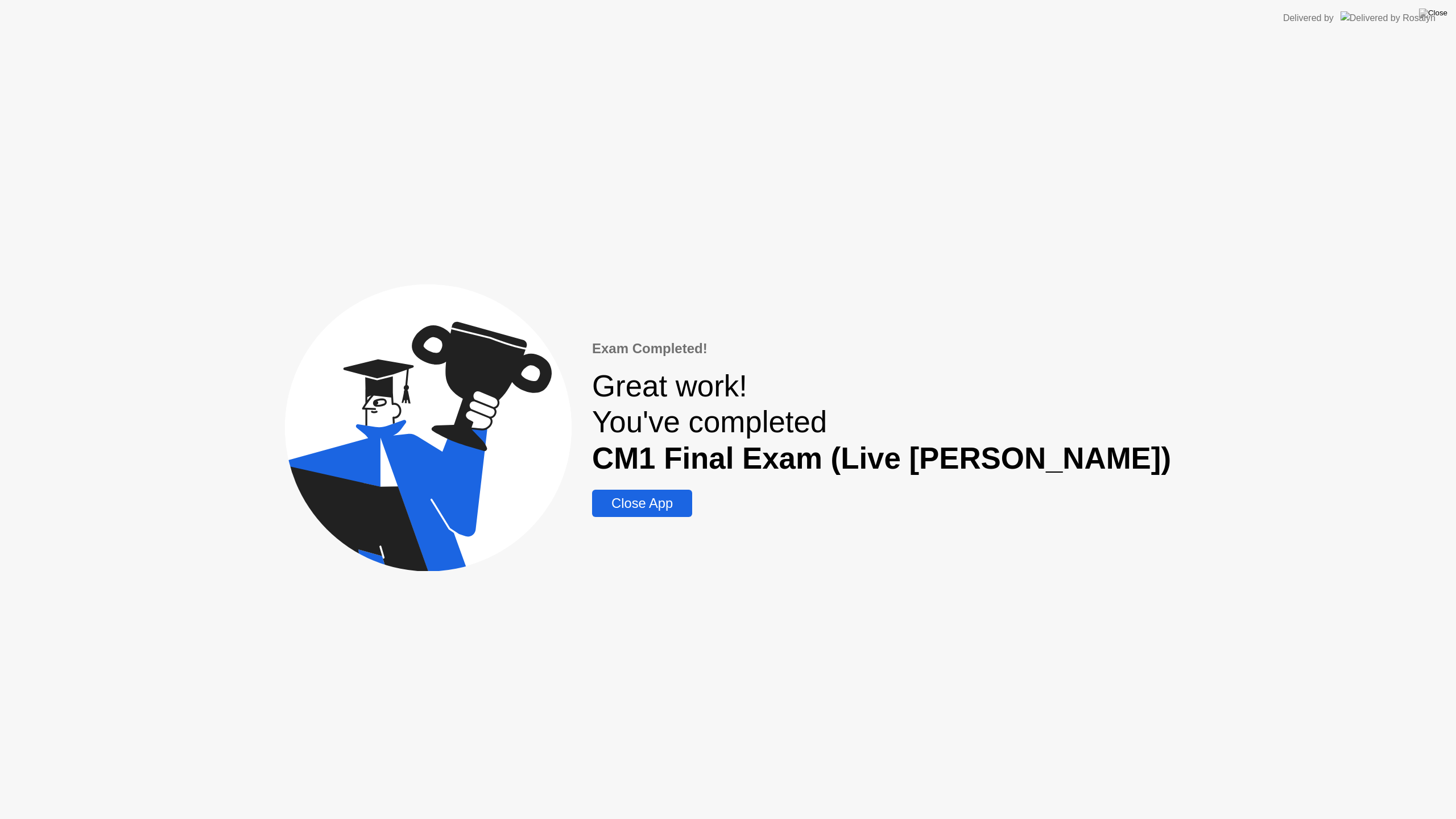
click at [689, 503] on div "Close App" at bounding box center [642, 504] width 94 height 16
